Goal: Information Seeking & Learning: Learn about a topic

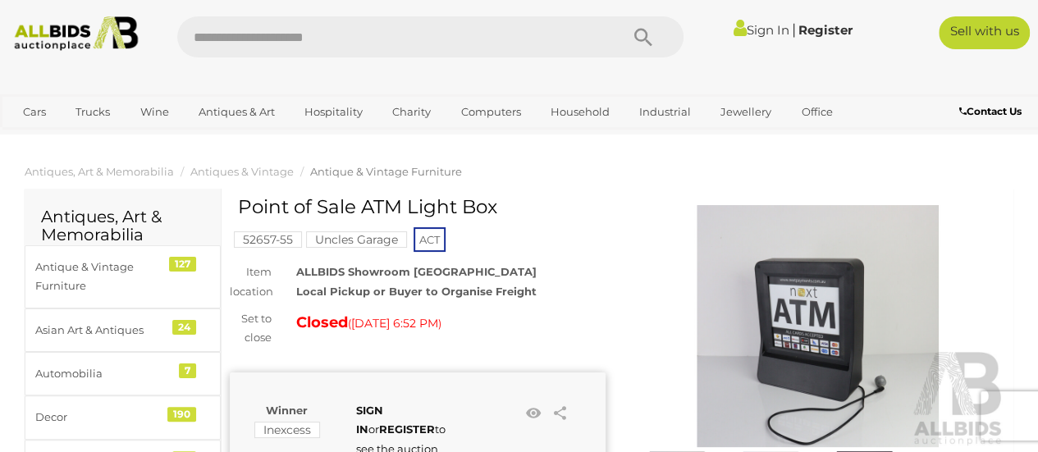
click at [821, 306] on img at bounding box center [818, 326] width 376 height 242
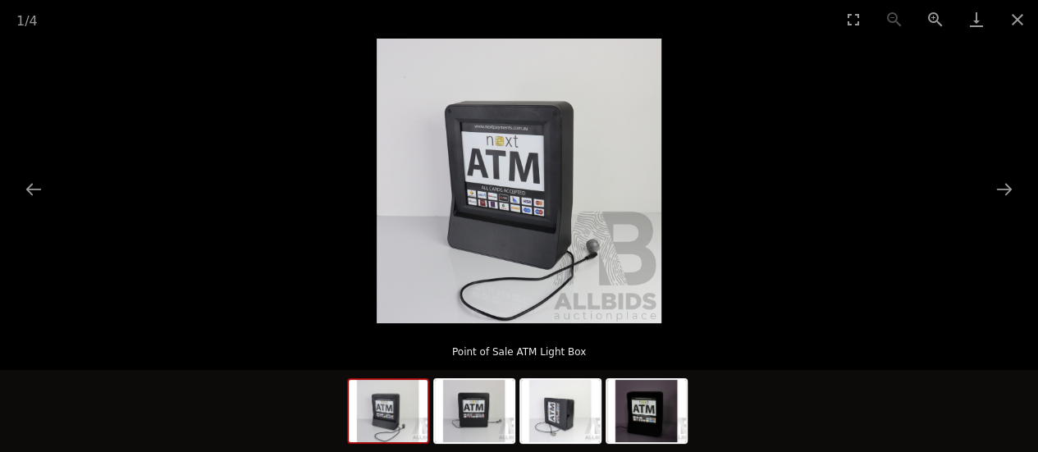
click at [896, 210] on picture at bounding box center [519, 181] width 1038 height 285
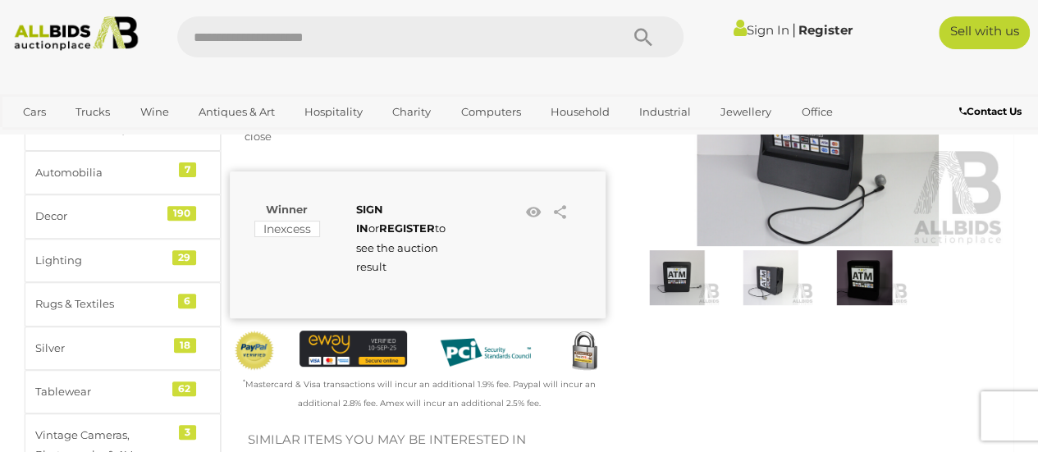
scroll to position [246, 0]
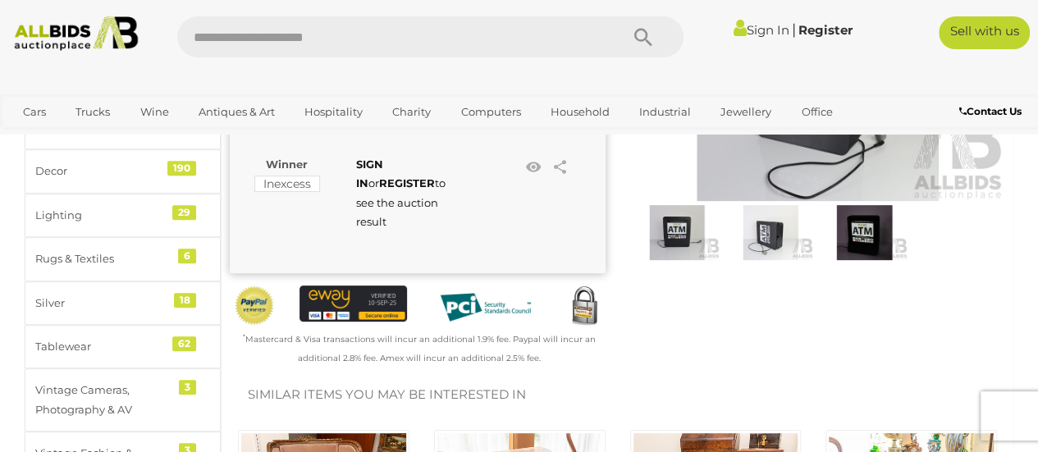
click at [679, 245] on img at bounding box center [676, 232] width 85 height 55
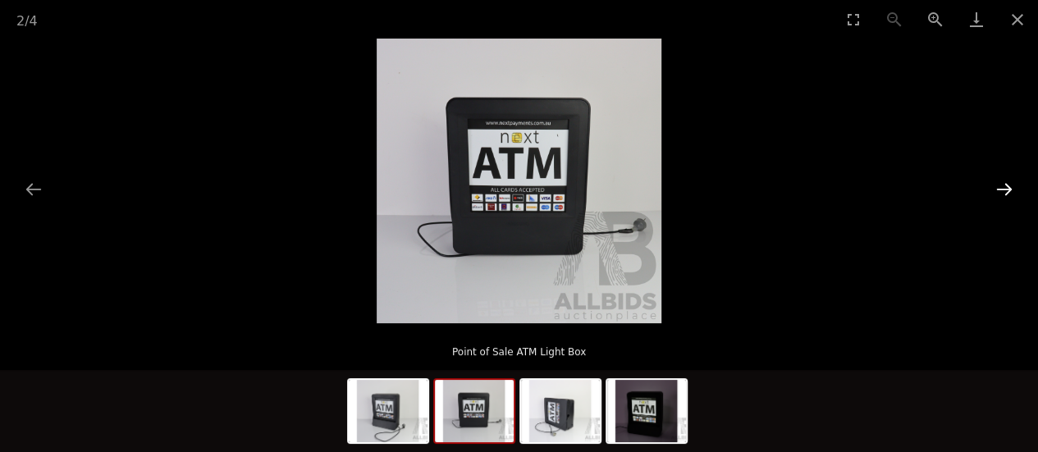
click at [1007, 198] on button "Next slide" at bounding box center [1004, 189] width 34 height 32
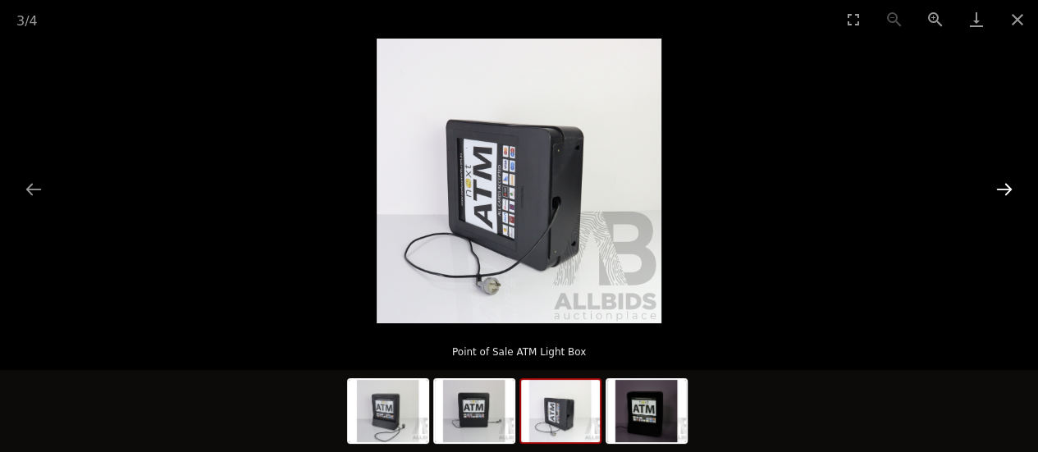
click at [1007, 198] on button "Next slide" at bounding box center [1004, 189] width 34 height 32
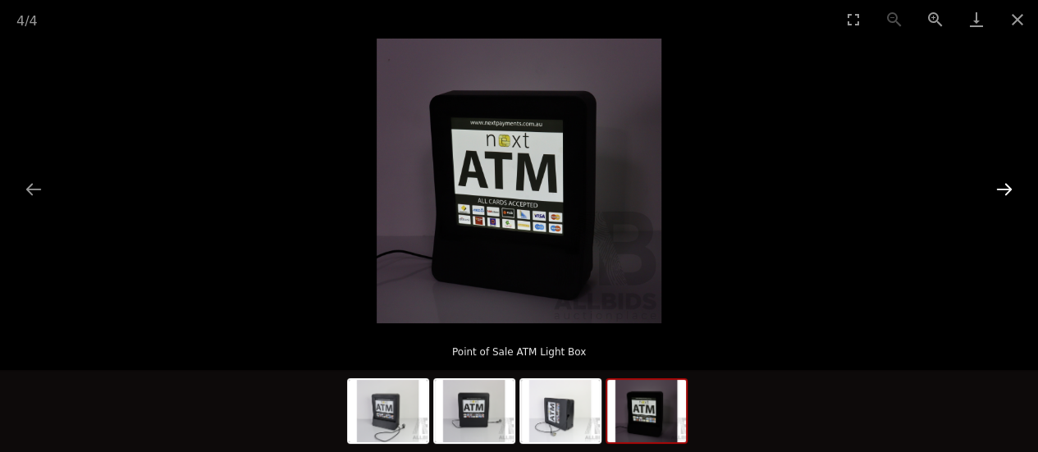
click at [1007, 198] on button "Next slide" at bounding box center [1004, 189] width 34 height 32
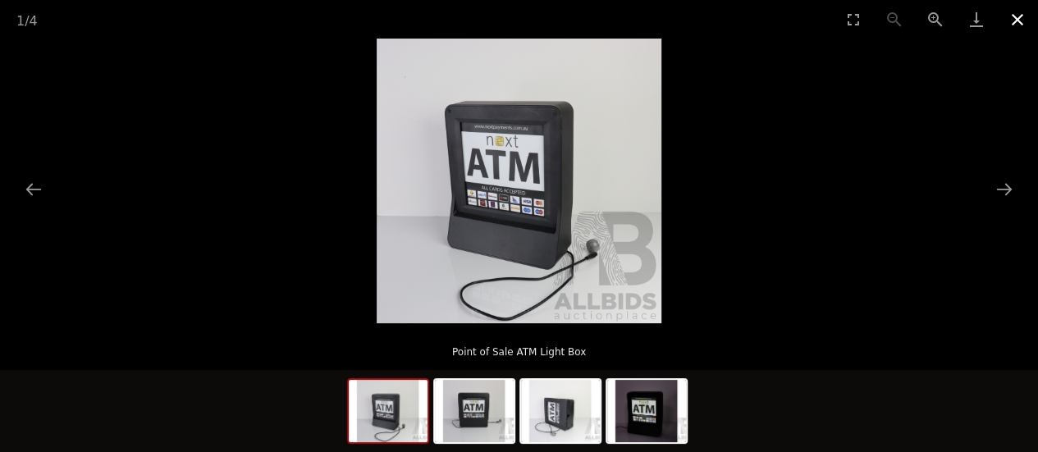
click at [1016, 19] on button "Close gallery" at bounding box center [1017, 19] width 41 height 39
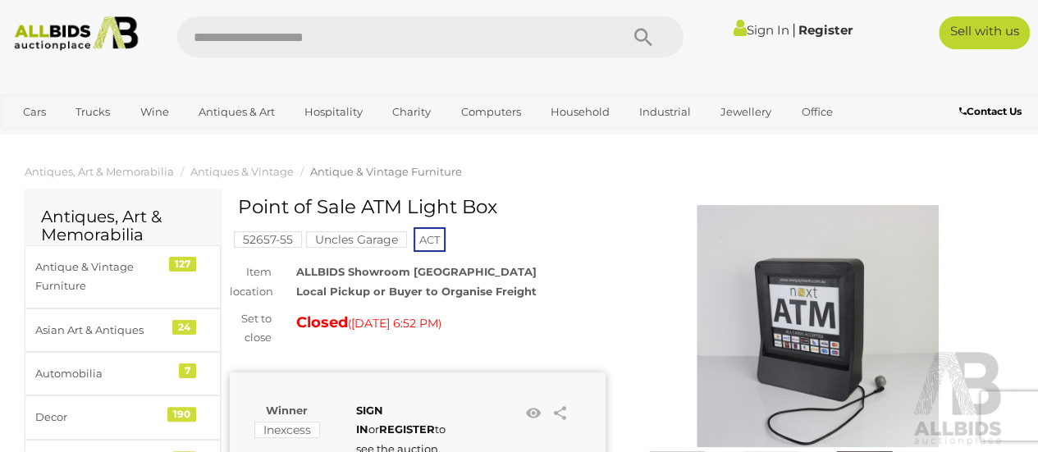
scroll to position [246, 0]
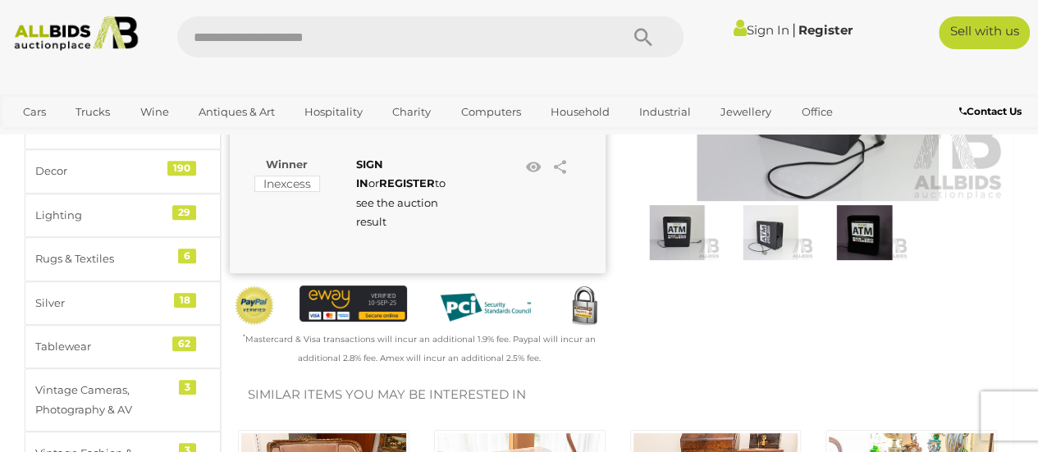
click at [789, 243] on img at bounding box center [770, 232] width 85 height 55
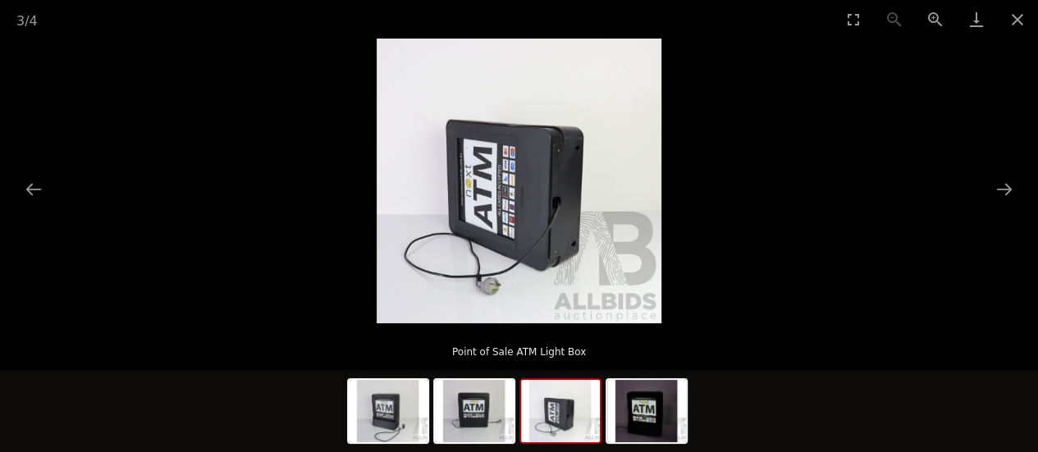
click at [592, 401] on img at bounding box center [560, 411] width 79 height 62
click at [678, 414] on img at bounding box center [646, 411] width 79 height 62
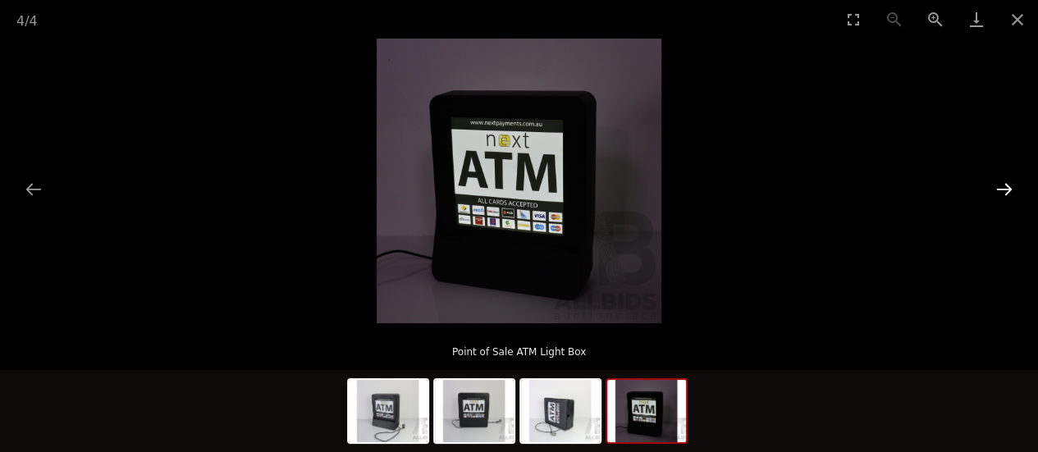
click at [1010, 190] on button "Next slide" at bounding box center [1004, 189] width 34 height 32
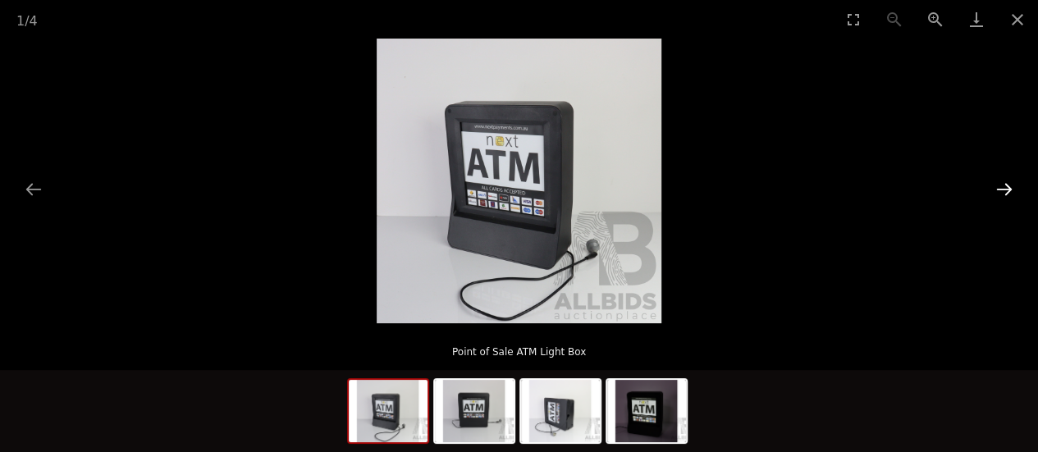
click at [1010, 190] on button "Next slide" at bounding box center [1004, 189] width 34 height 32
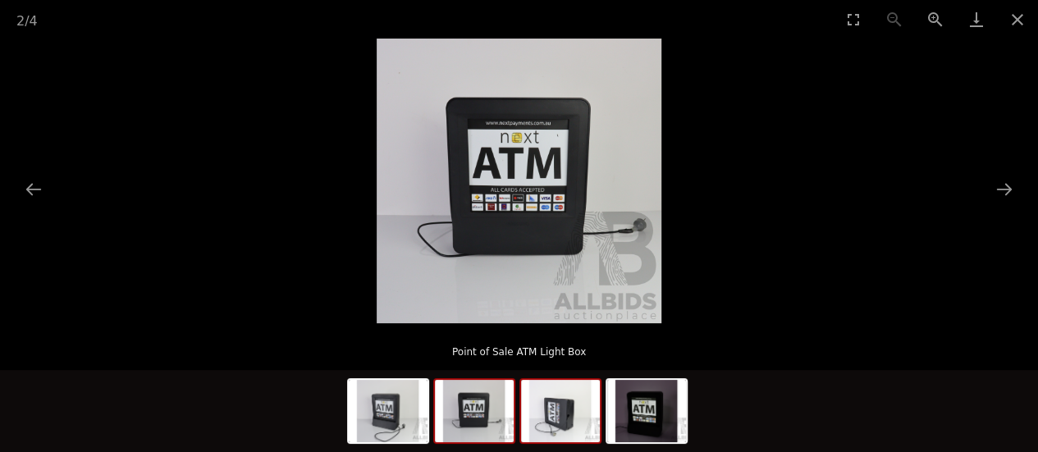
click at [536, 418] on img at bounding box center [560, 411] width 79 height 62
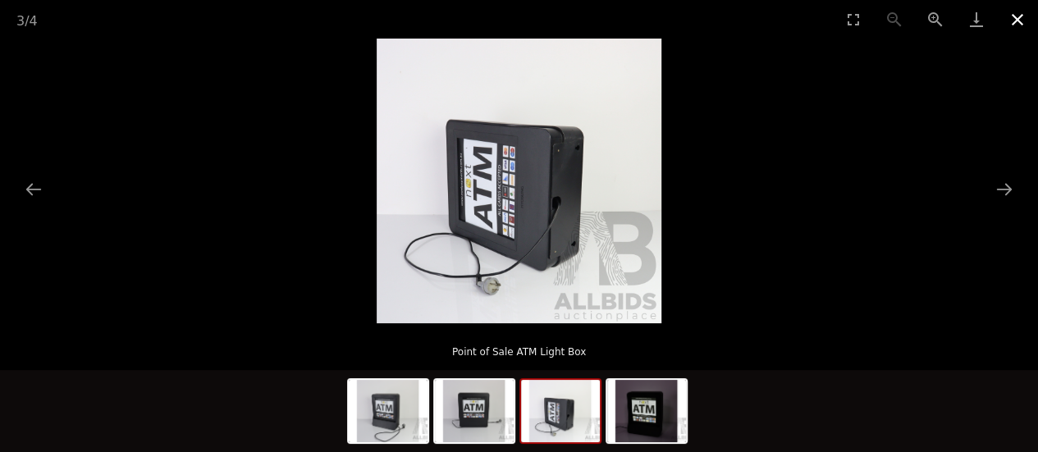
click at [1031, 16] on button "Close gallery" at bounding box center [1017, 19] width 41 height 39
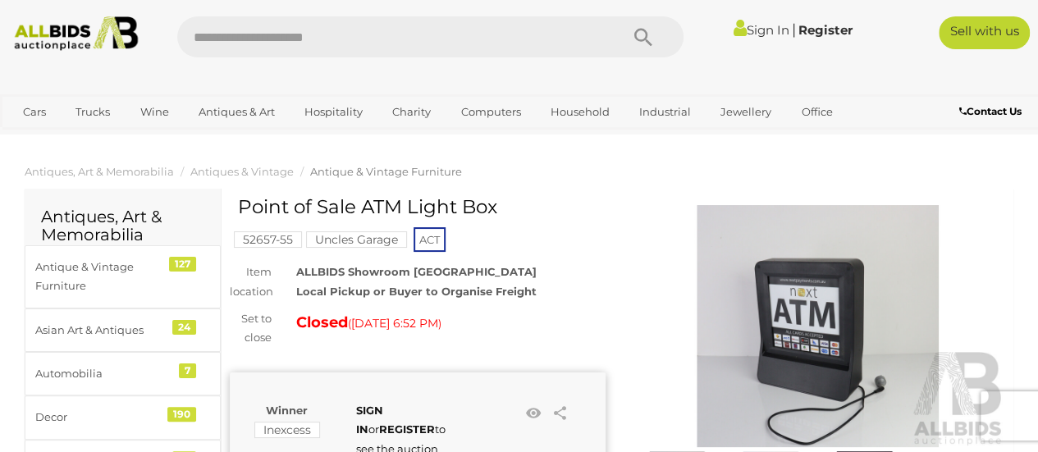
click at [786, 264] on img at bounding box center [818, 326] width 376 height 242
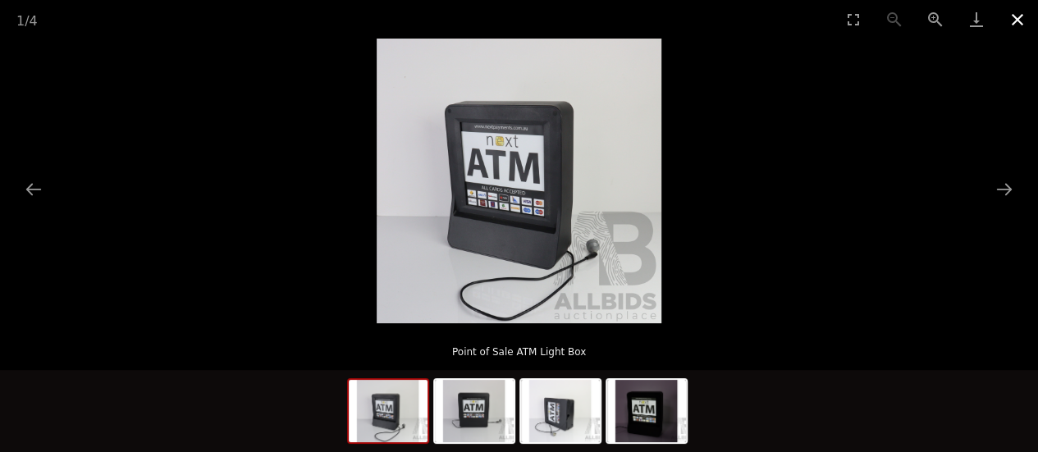
click at [1017, 21] on button "Close gallery" at bounding box center [1017, 19] width 41 height 39
